Goal: Book appointment/travel/reservation

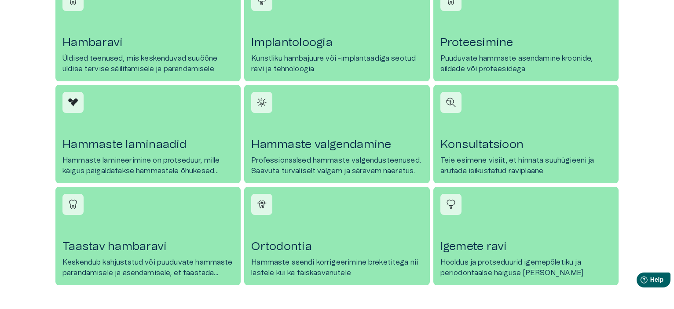
scroll to position [542, 0]
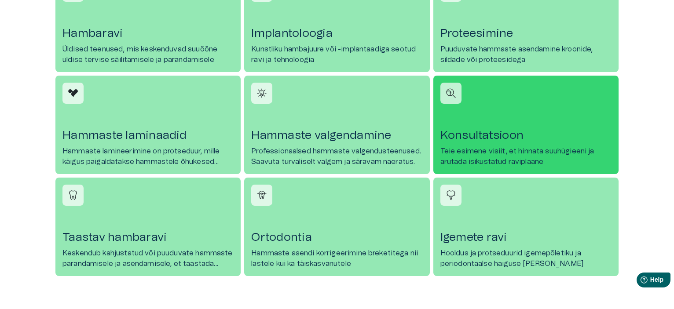
click at [466, 137] on h4 "Konsultatsioon" at bounding box center [525, 135] width 171 height 14
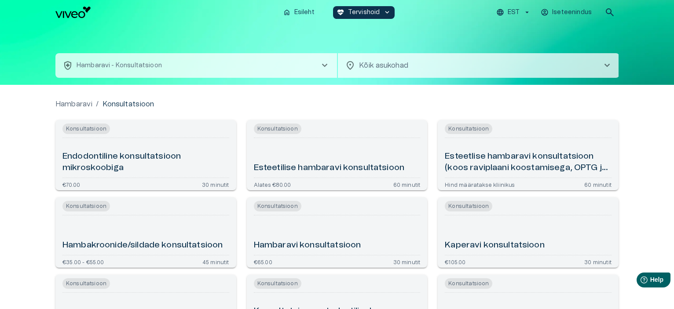
click at [608, 62] on span "chevron_right" at bounding box center [606, 65] width 11 height 11
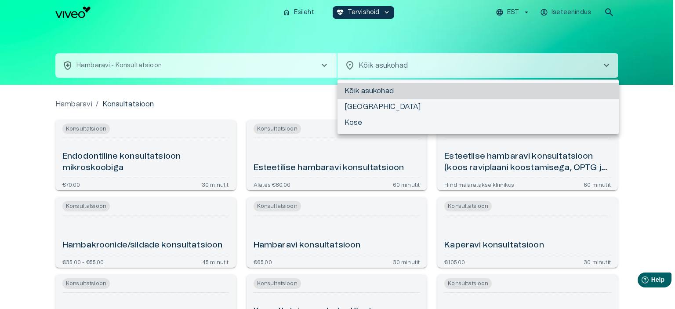
click at [28, 141] on div at bounding box center [337, 154] width 675 height 309
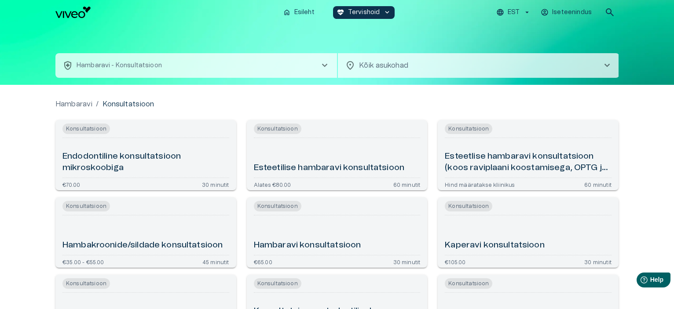
click at [324, 64] on span "chevron_right" at bounding box center [324, 65] width 11 height 11
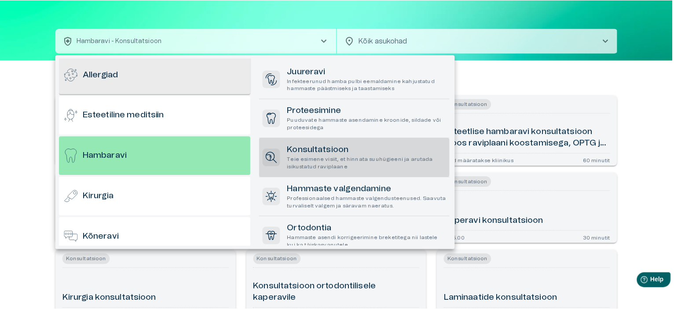
scroll to position [179, 0]
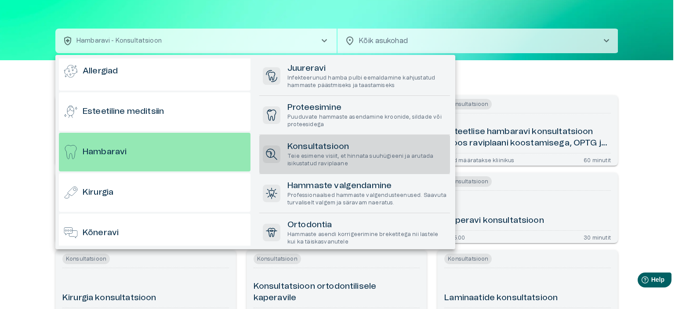
click at [18, 102] on div at bounding box center [337, 154] width 675 height 309
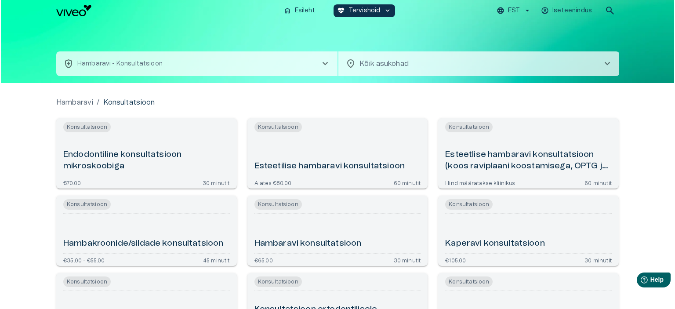
scroll to position [0, 0]
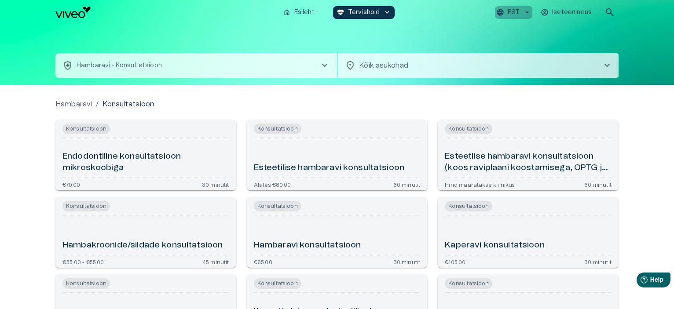
click at [526, 11] on icon "button" at bounding box center [527, 12] width 8 height 8
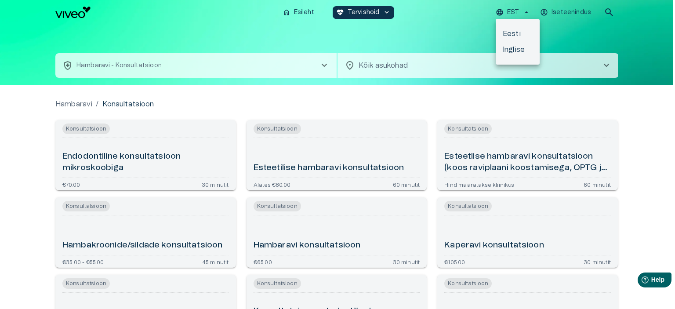
scroll to position [542, 0]
